Goal: Information Seeking & Learning: Learn about a topic

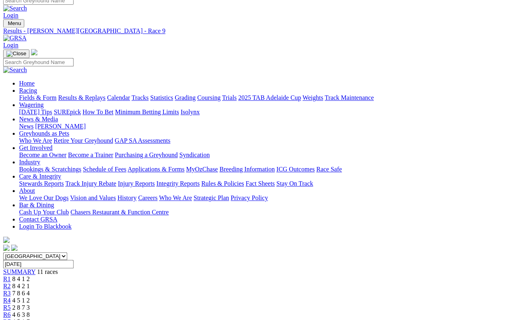
scroll to position [7, 0]
click at [27, 94] on link "Fields & Form" at bounding box center [37, 97] width 37 height 7
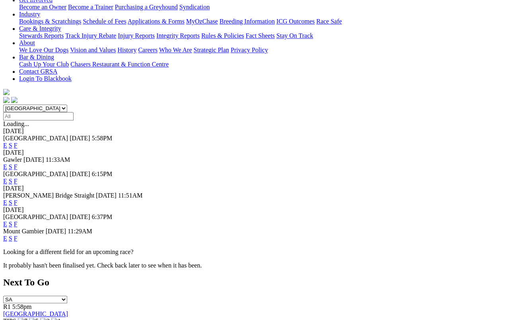
scroll to position [155, 0]
click at [17, 221] on link "F" at bounding box center [16, 224] width 4 height 7
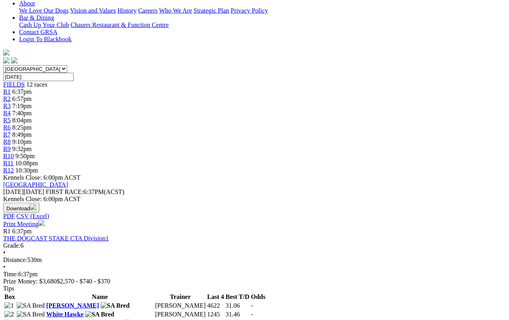
scroll to position [192, 0]
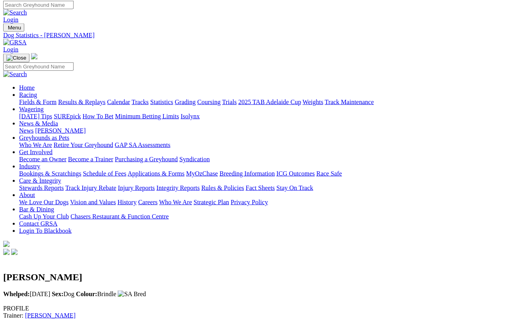
scroll to position [0, 0]
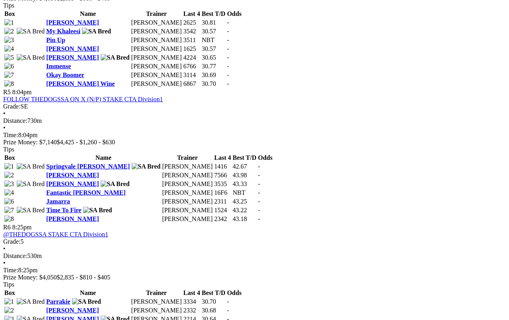
scroll to position [629, 0]
